Goal: Task Accomplishment & Management: Manage account settings

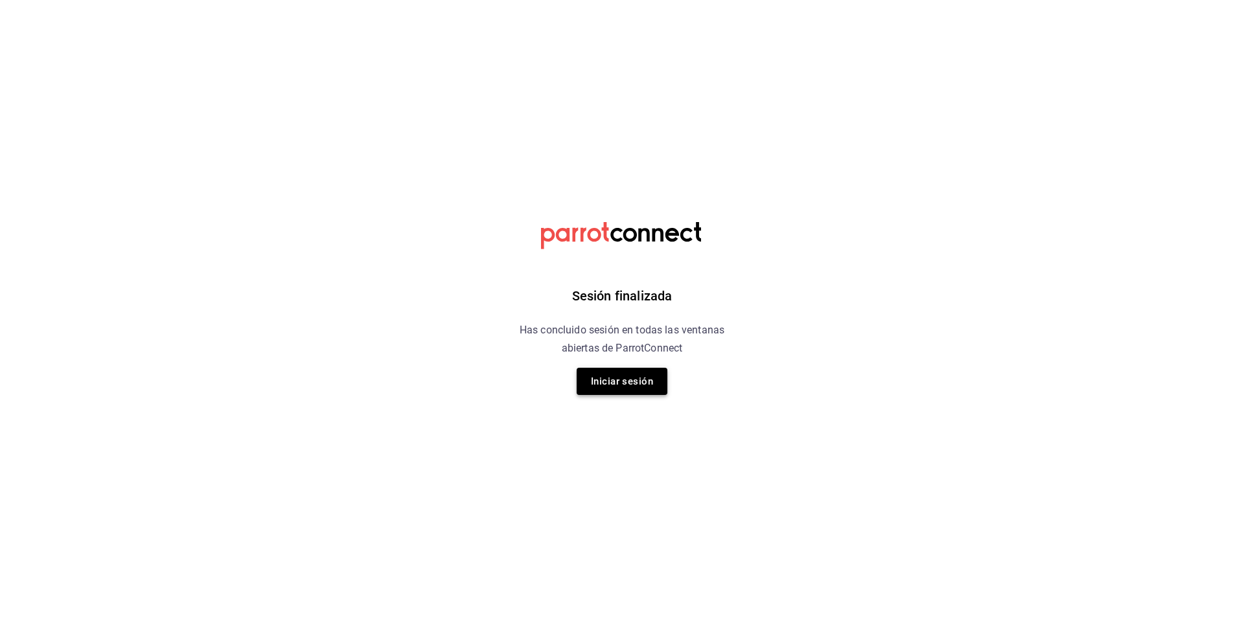
click at [595, 384] on button "Iniciar sesión" at bounding box center [622, 381] width 91 height 27
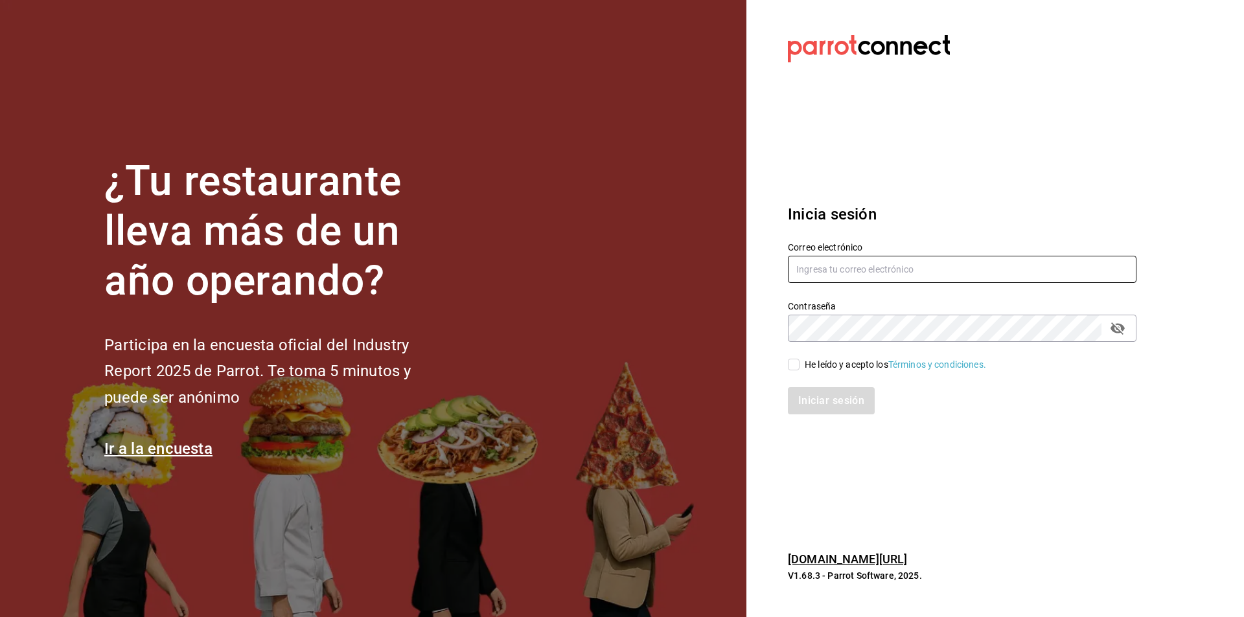
type input "gerente.tiendamiramar@lapitzota.com"
click at [801, 373] on div "Iniciar sesión" at bounding box center [954, 393] width 364 height 43
click at [801, 360] on span "He leído y acepto los Términos y condiciones." at bounding box center [893, 365] width 187 height 14
click at [800, 360] on input "He leído y acepto los Términos y condiciones." at bounding box center [794, 365] width 12 height 12
checkbox input "true"
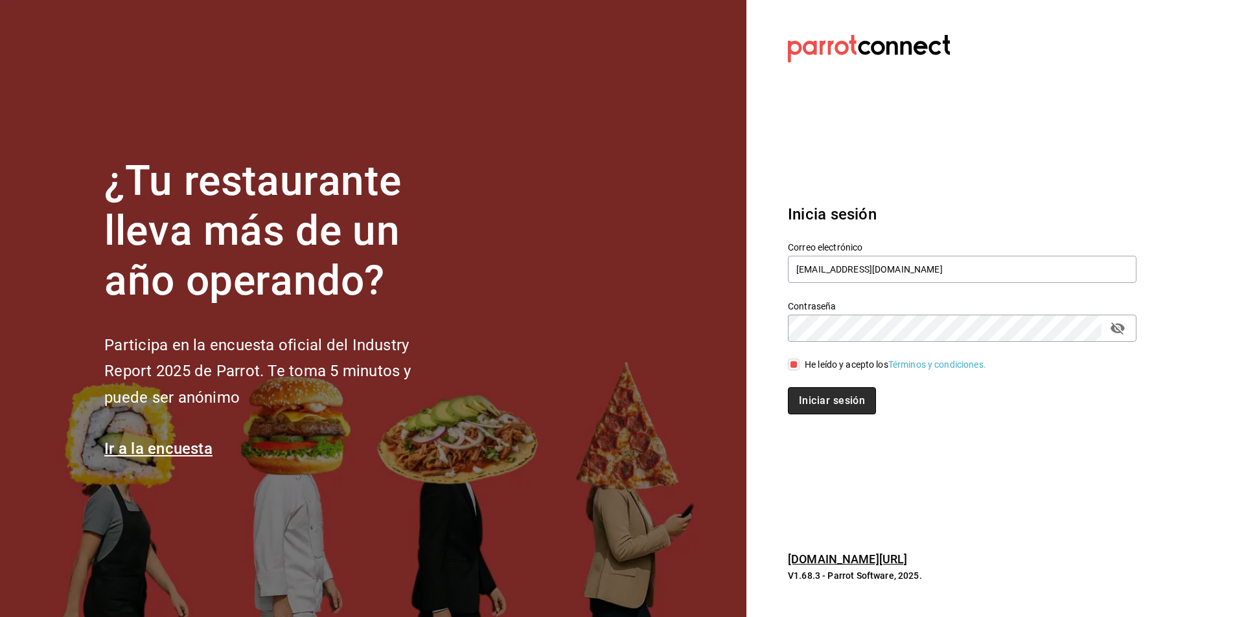
click at [820, 391] on button "Iniciar sesión" at bounding box center [832, 400] width 88 height 27
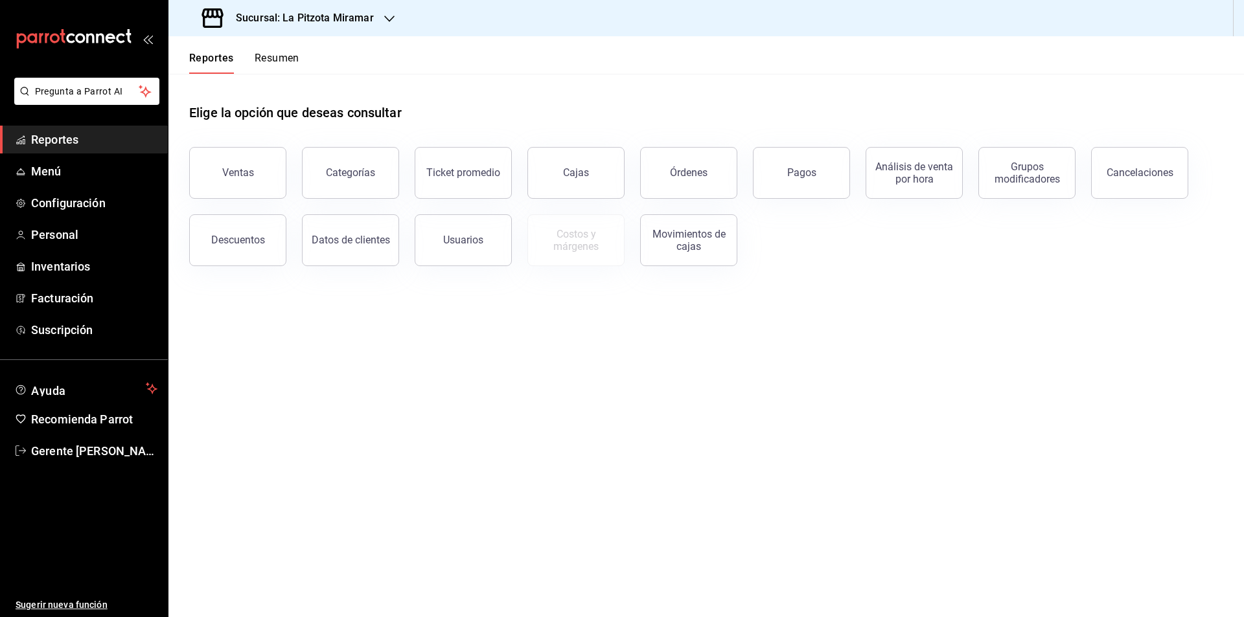
click at [277, 65] on button "Resumen" at bounding box center [277, 63] width 45 height 22
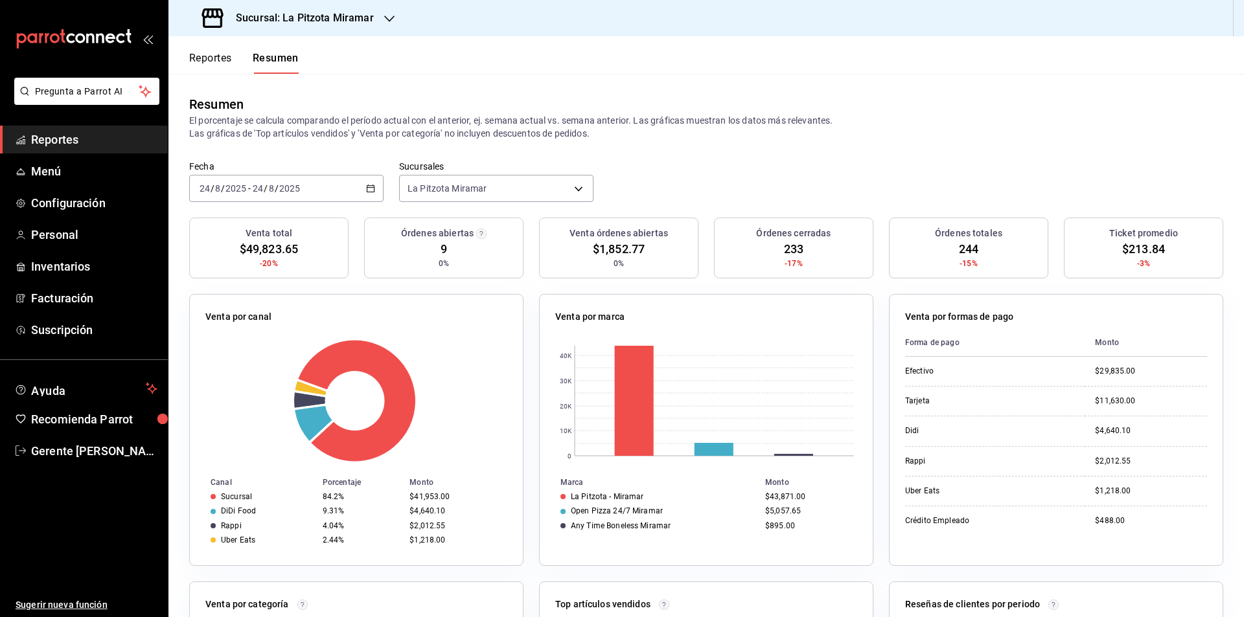
click at [366, 194] on div "[DATE] [DATE] - [DATE] [DATE]" at bounding box center [286, 188] width 194 height 27
click at [244, 354] on li "Año actual" at bounding box center [250, 344] width 121 height 29
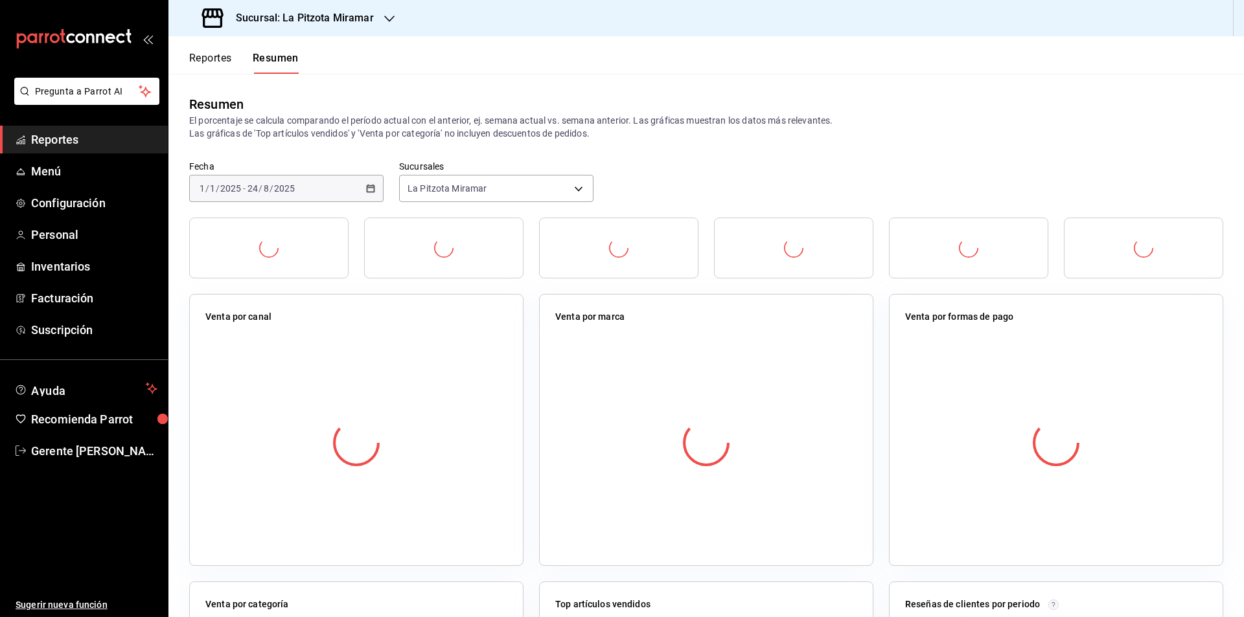
click at [219, 59] on button "Reportes" at bounding box center [210, 63] width 43 height 22
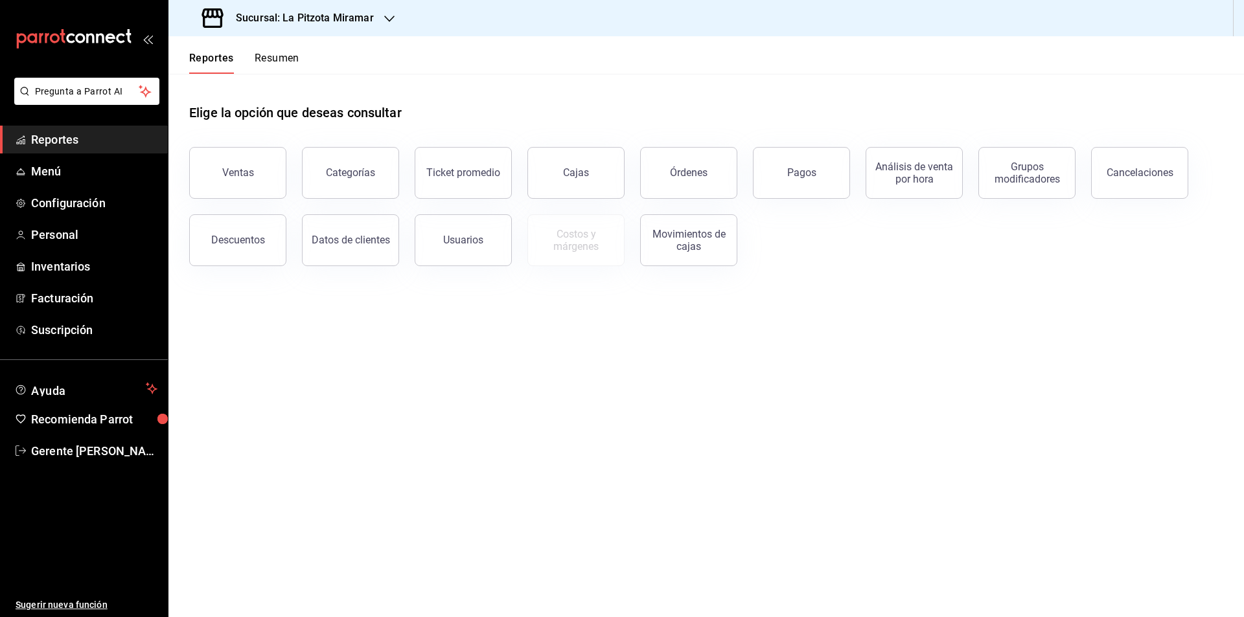
click at [264, 65] on button "Resumen" at bounding box center [277, 63] width 45 height 22
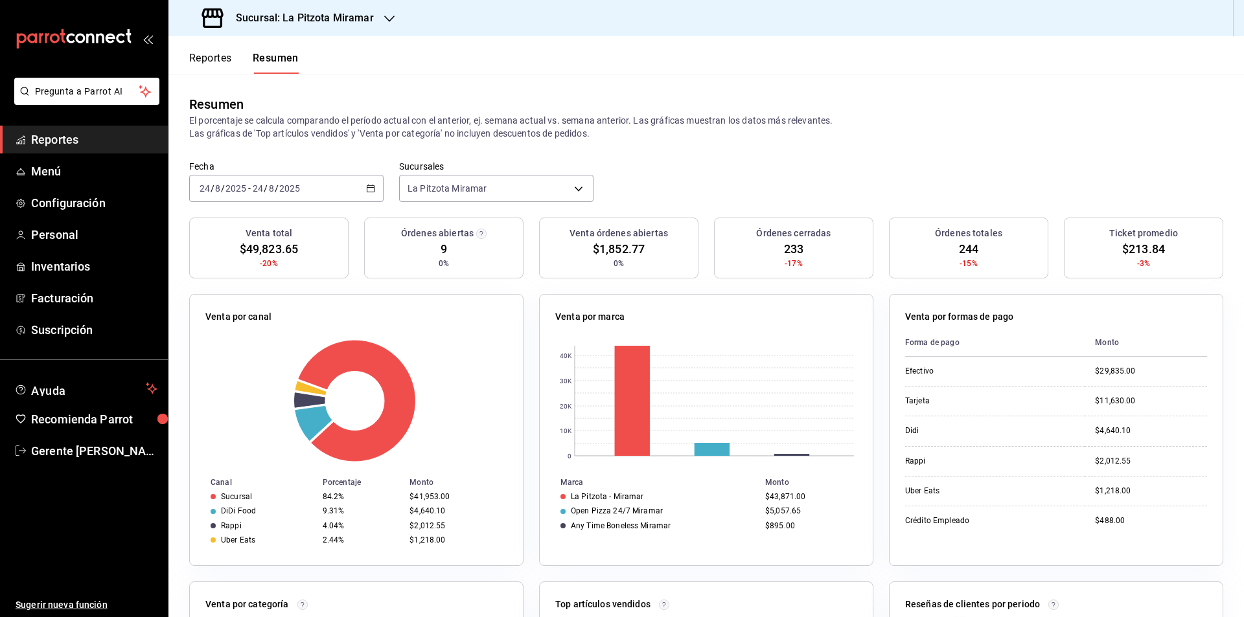
click at [369, 189] on icon "button" at bounding box center [370, 188] width 9 height 9
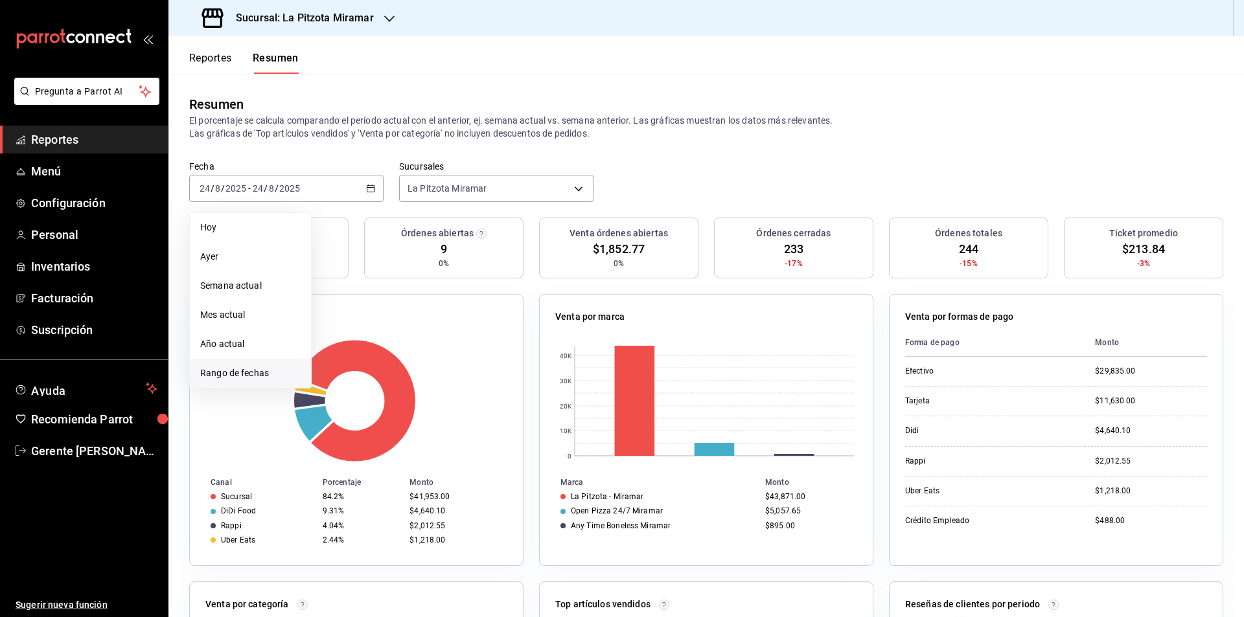
click at [275, 367] on span "Rango de fechas" at bounding box center [250, 374] width 100 height 14
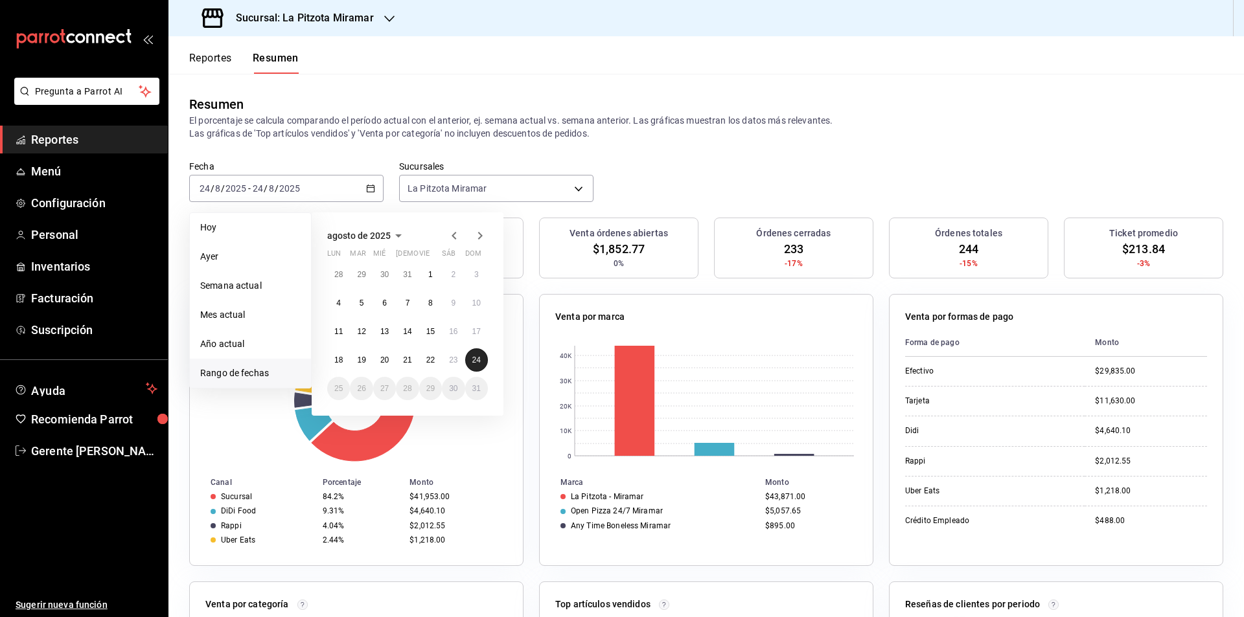
click at [471, 354] on button "24" at bounding box center [476, 360] width 23 height 23
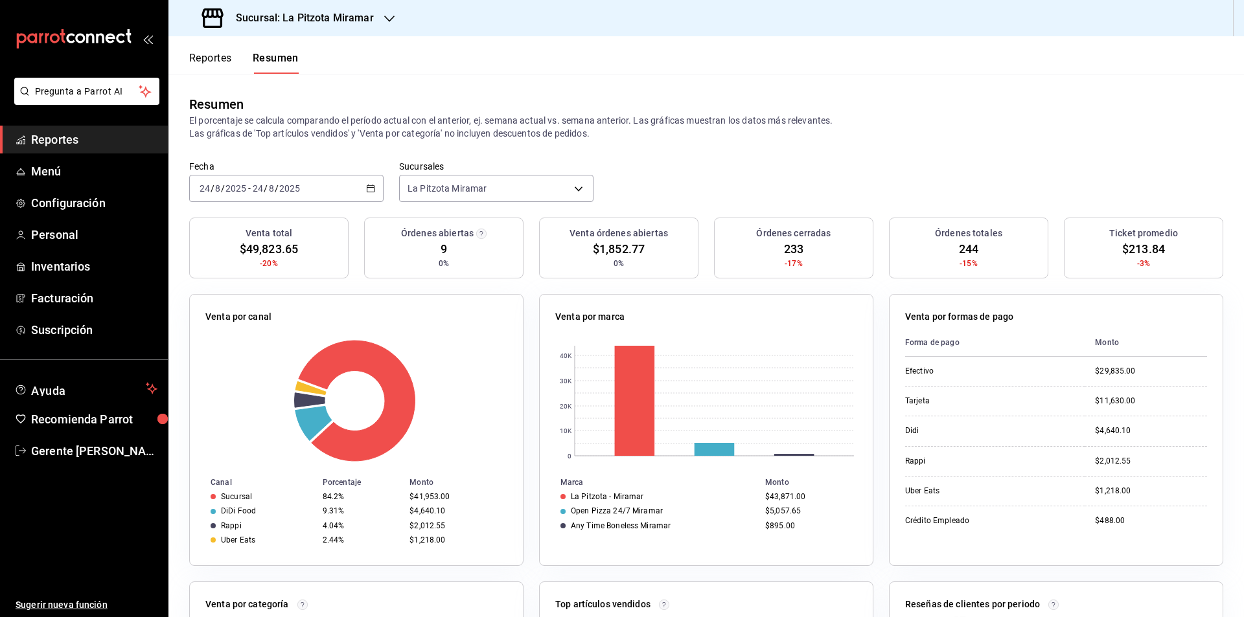
click at [367, 191] on icon "button" at bounding box center [370, 188] width 9 height 9
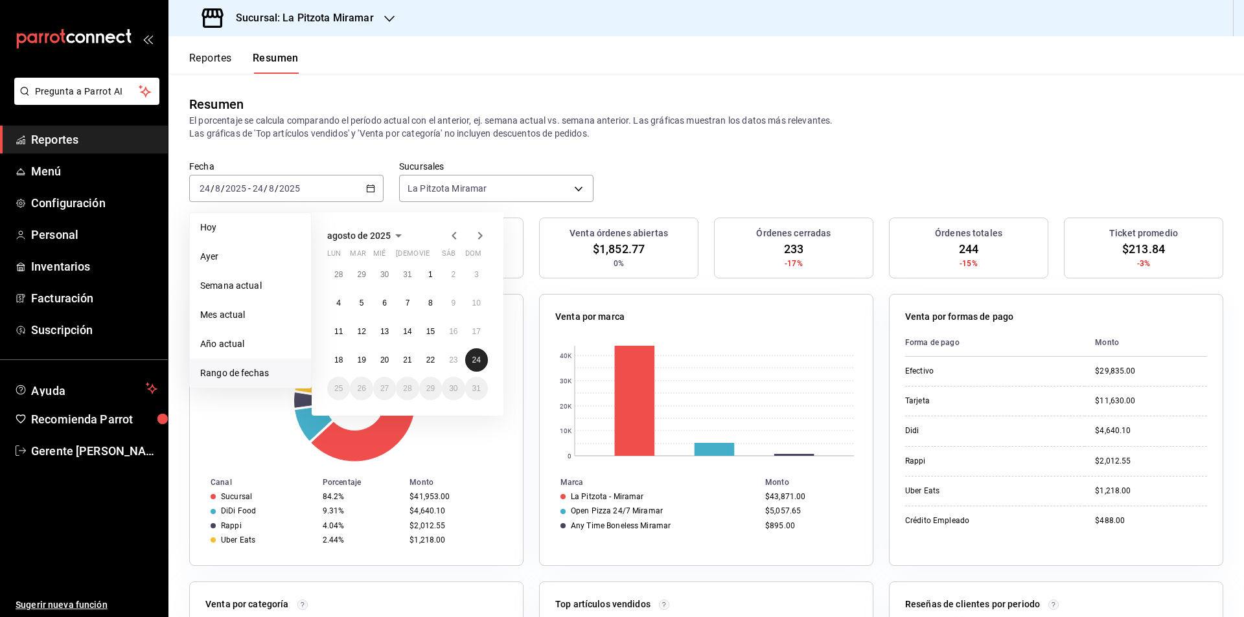
click at [473, 358] on abbr "24" at bounding box center [476, 360] width 8 height 9
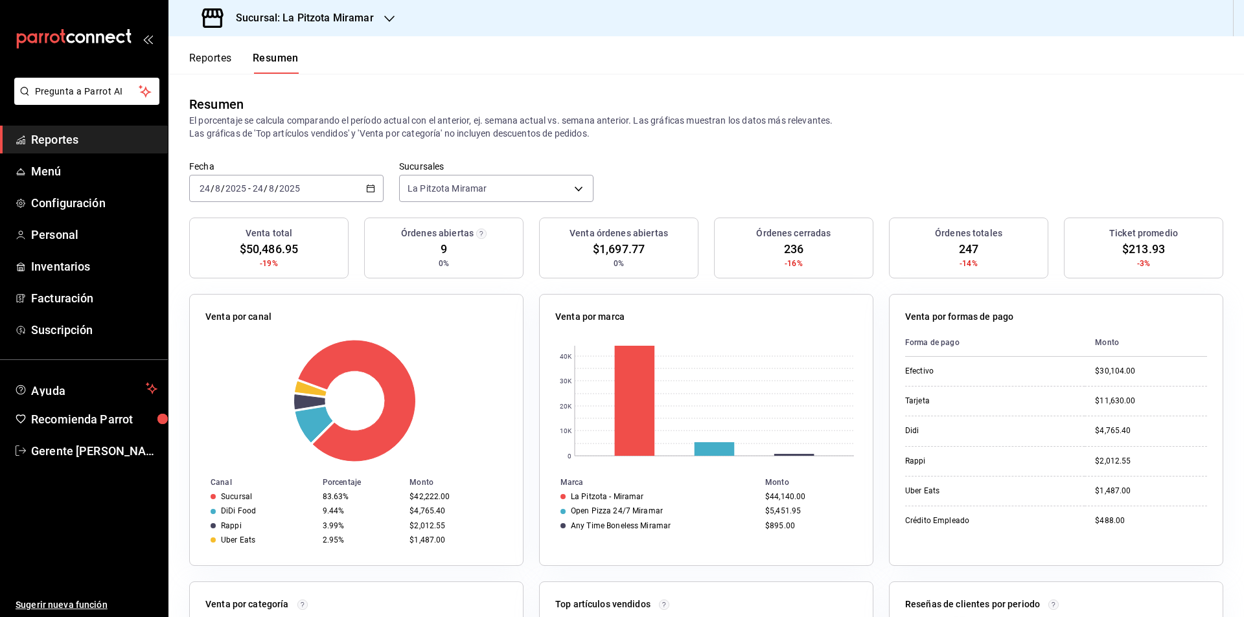
drag, startPoint x: 397, startPoint y: 282, endPoint x: 545, endPoint y: 437, distance: 214.0
click at [404, 294] on div "Venta por canal Canal Porcentaje Monto Sucursal 83.63% $42,222.00 DiDi Food 9.4…" at bounding box center [349, 423] width 350 height 288
click at [946, 5] on div "Sucursal: La Pitzota Miramar" at bounding box center [706, 18] width 1076 height 36
